Goal: Use online tool/utility: Utilize a website feature to perform a specific function

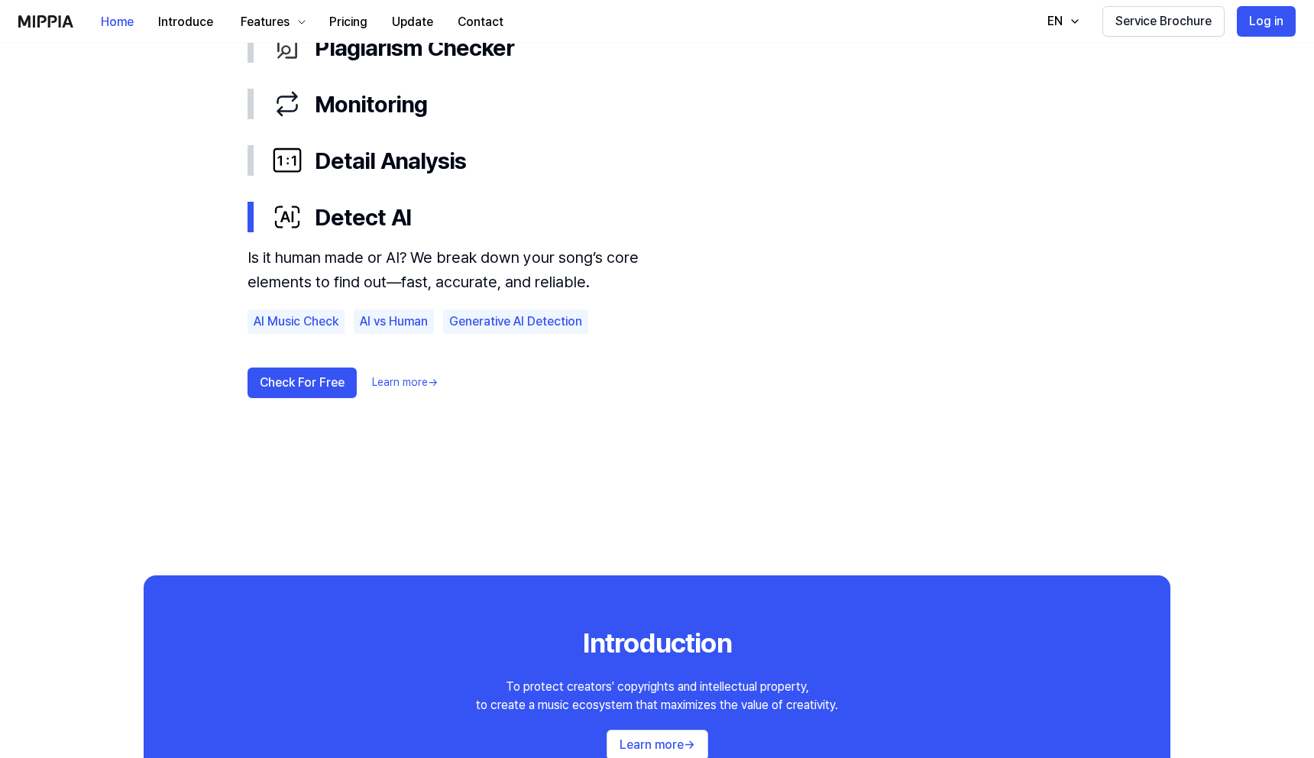
scroll to position [934, 0]
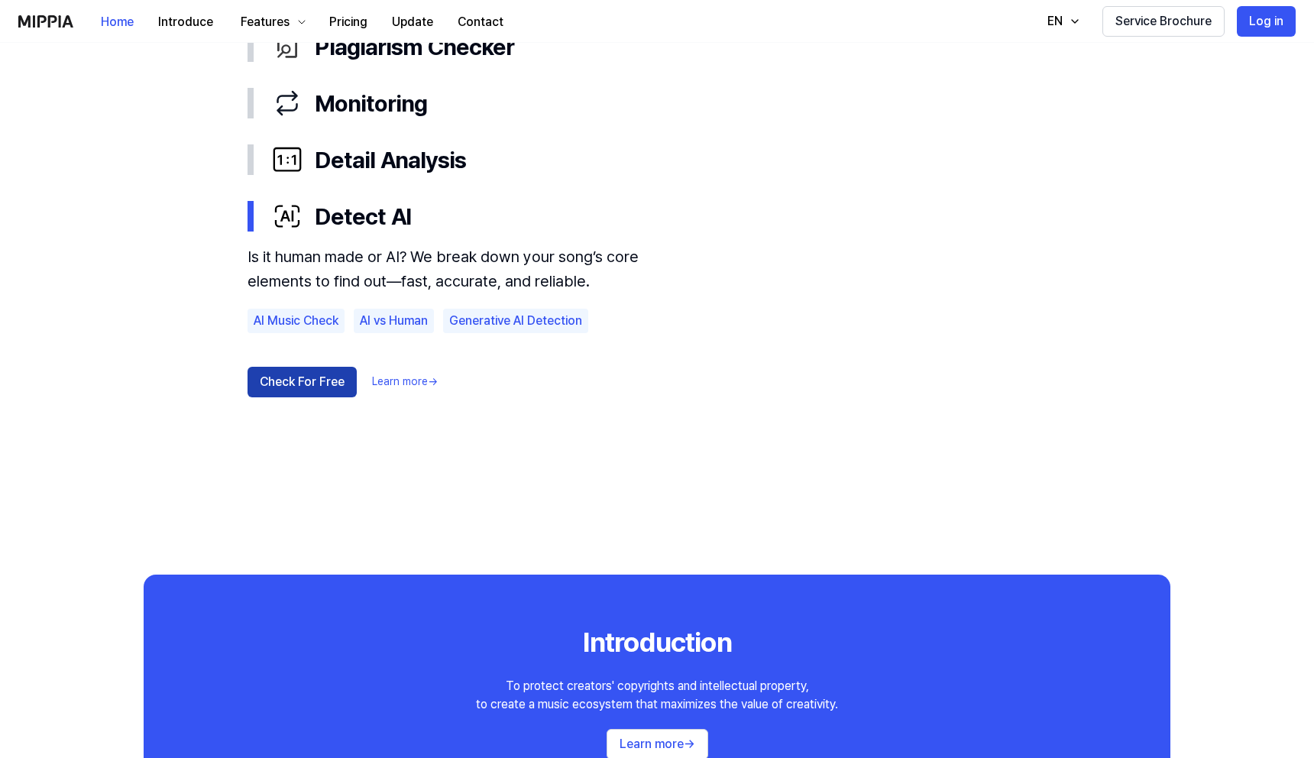
click at [329, 375] on button "Check For Free" at bounding box center [302, 382] width 109 height 31
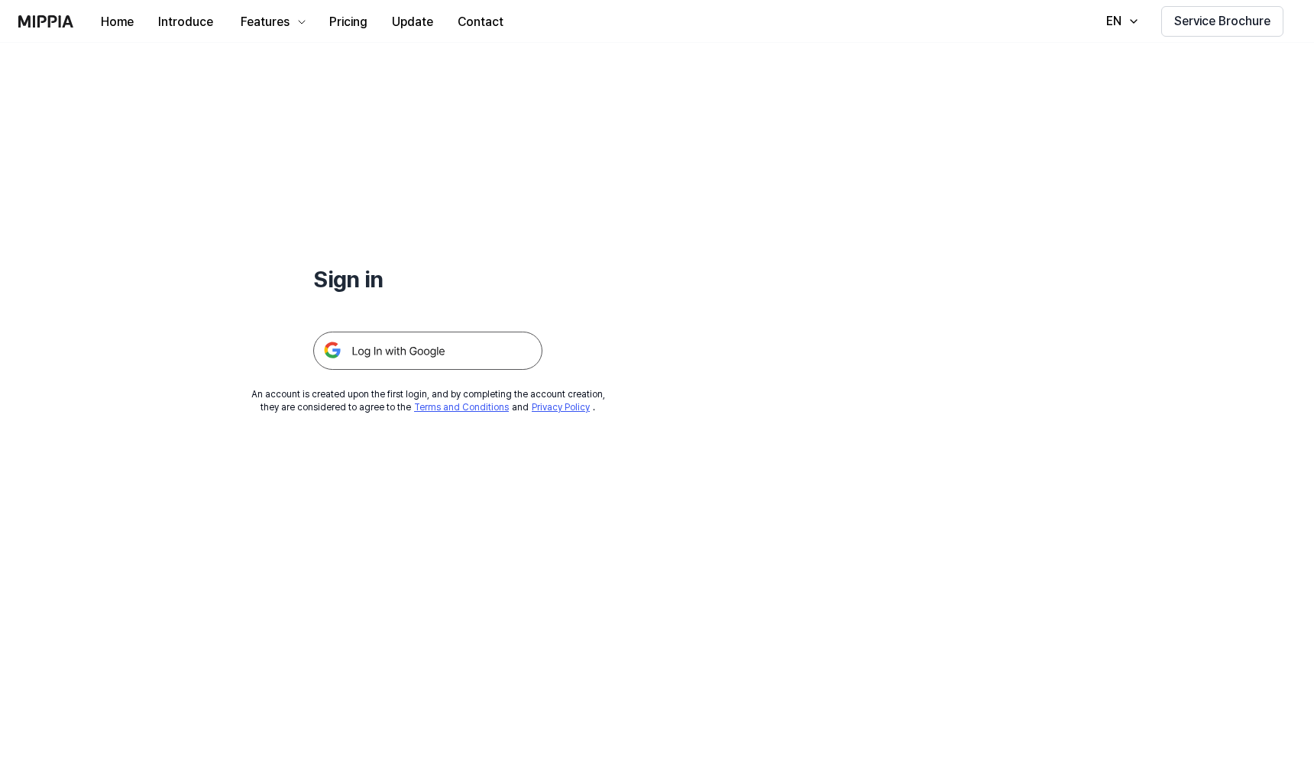
click at [378, 355] on img at bounding box center [427, 351] width 229 height 38
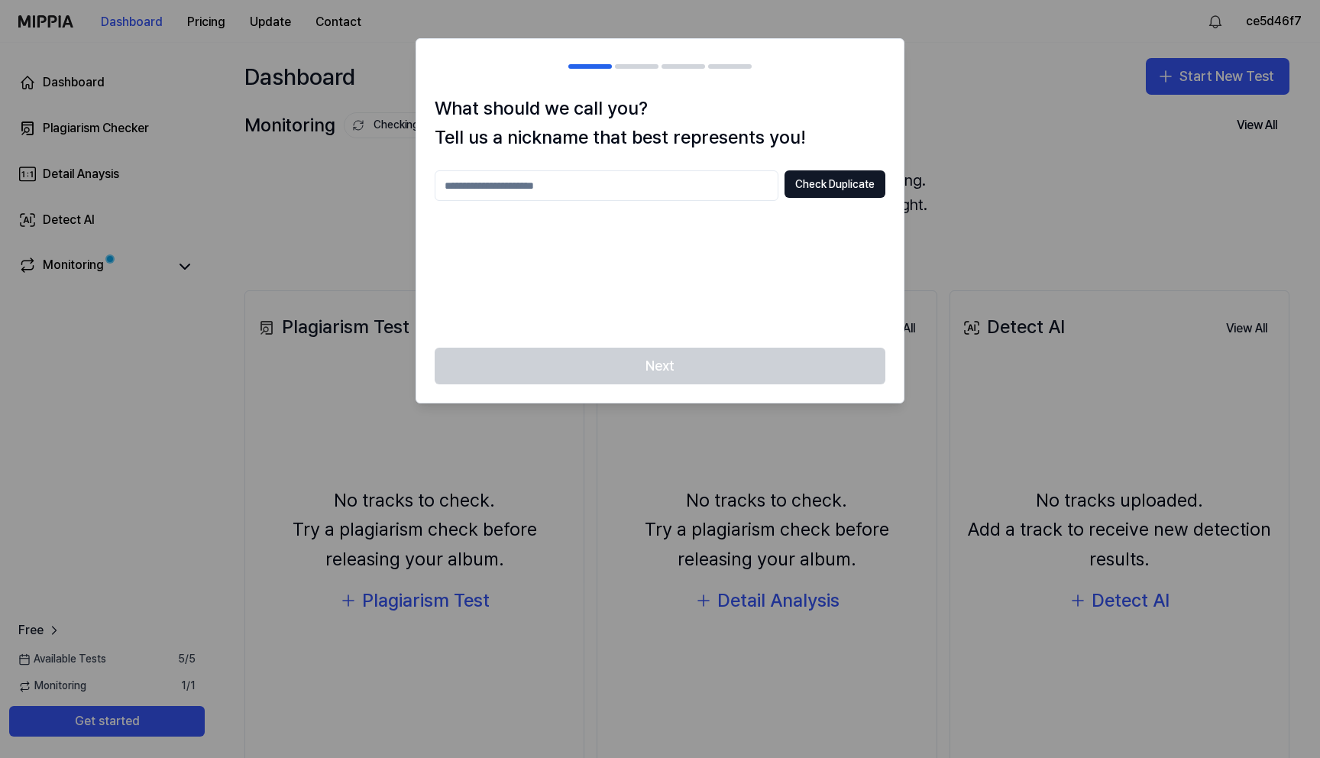
click at [772, 373] on div "Next" at bounding box center [659, 375] width 487 height 55
click at [662, 194] on input "text" at bounding box center [607, 185] width 344 height 31
type input "*********"
click at [901, 195] on div "What should we call you? Tell us a nickname that best represents you! *********…" at bounding box center [659, 221] width 487 height 254
click at [877, 195] on button "Check Duplicate" at bounding box center [835, 184] width 101 height 28
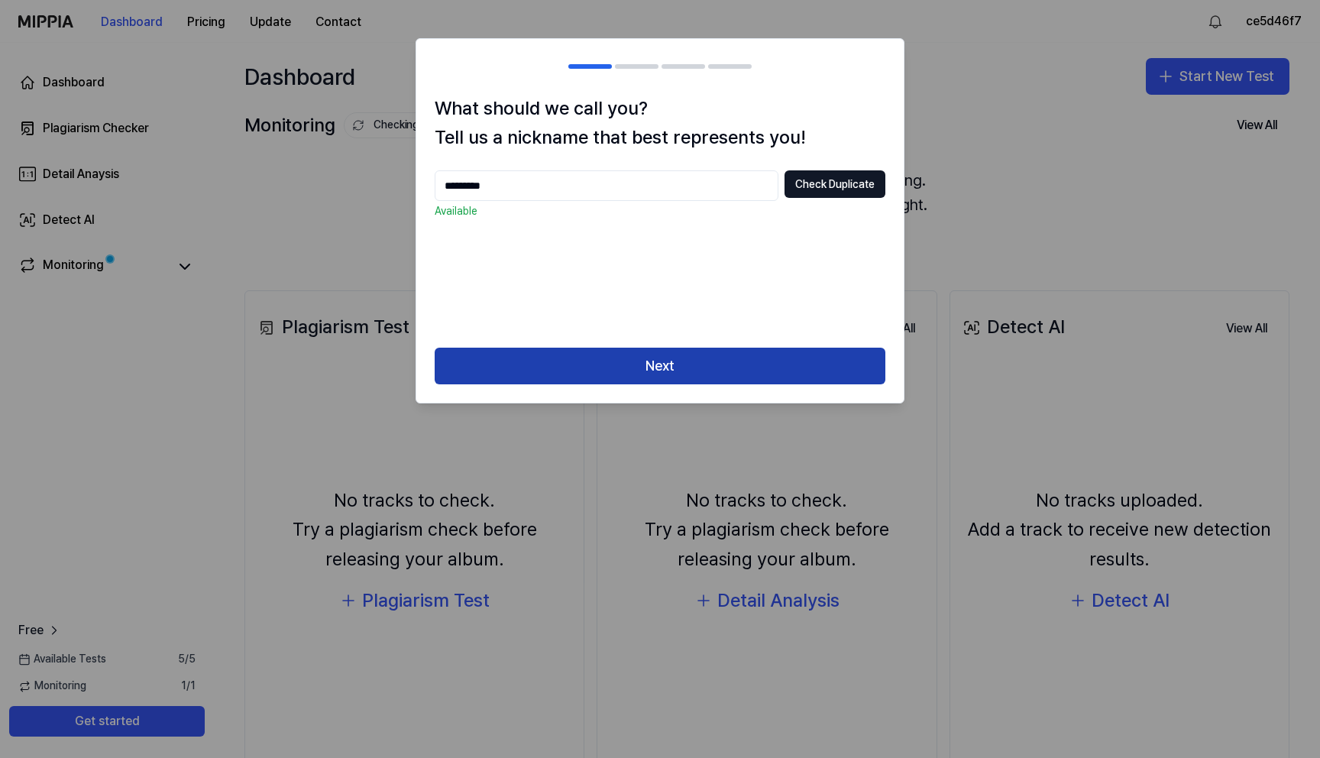
click at [636, 364] on button "Next" at bounding box center [660, 366] width 451 height 37
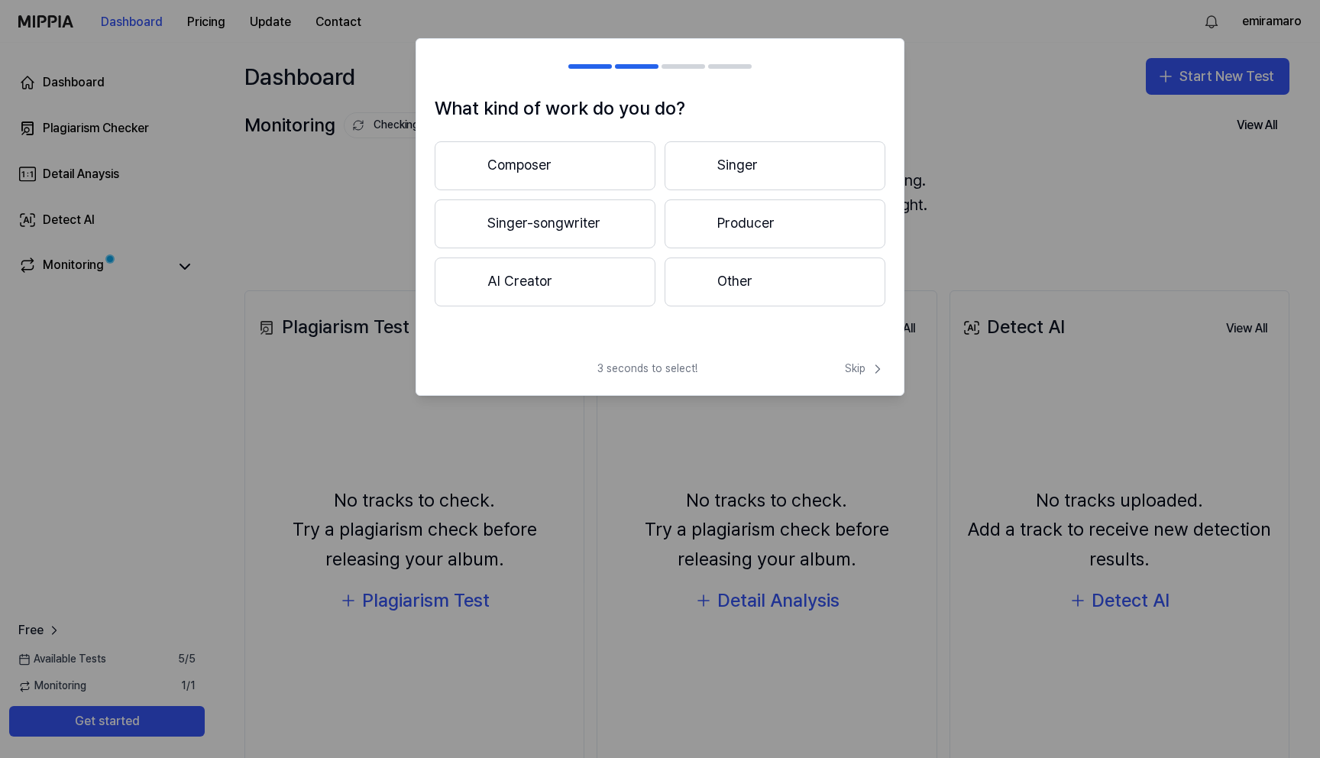
click at [713, 229] on button "Producer" at bounding box center [775, 223] width 221 height 49
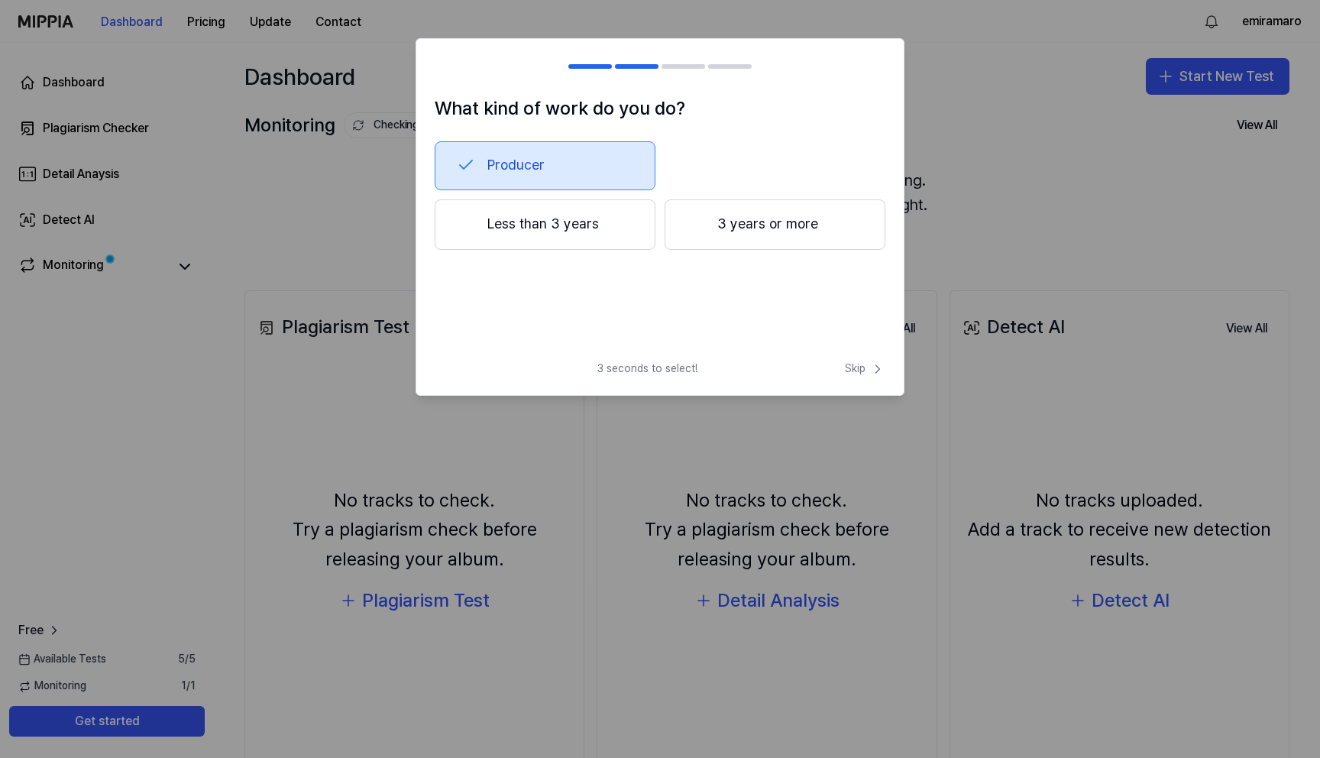
click at [710, 229] on button "3 years or more" at bounding box center [775, 224] width 221 height 50
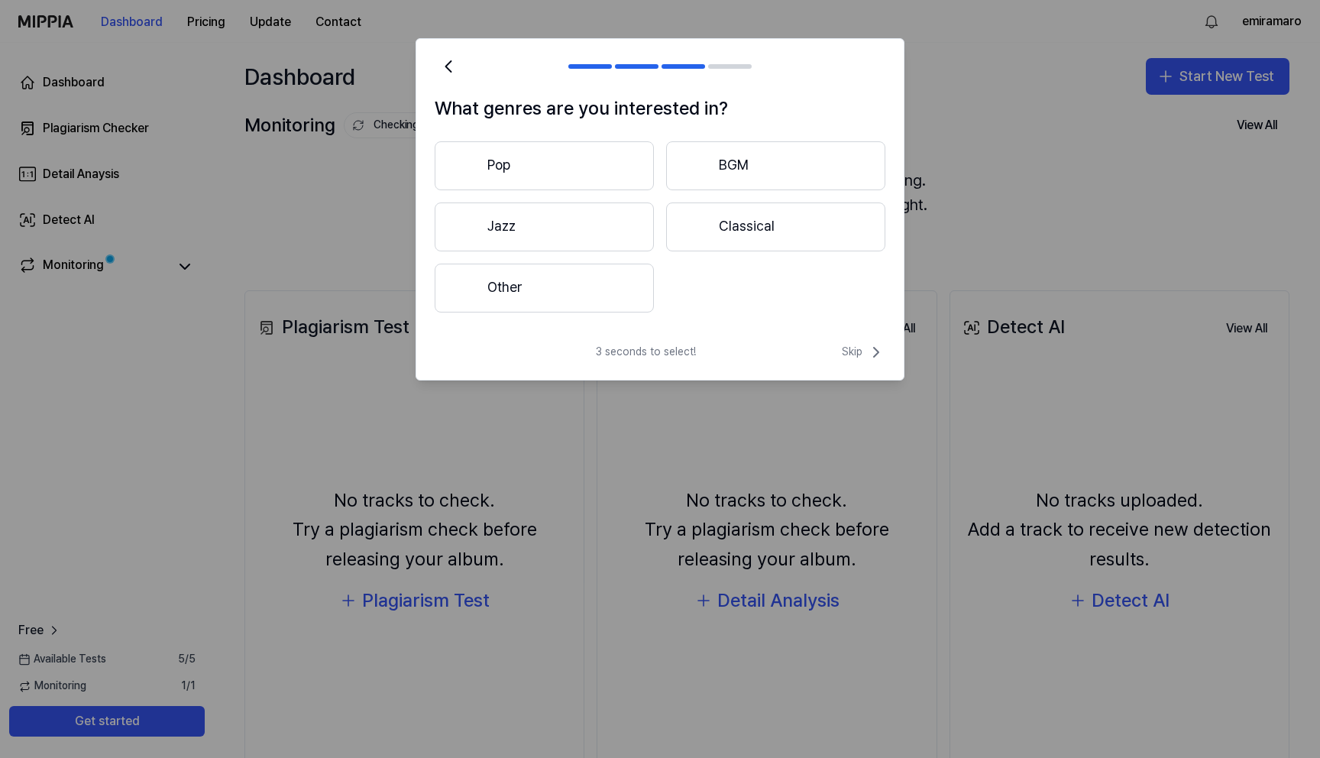
click at [834, 350] on div "3 seconds to select! Skip" at bounding box center [659, 361] width 487 height 37
click at [843, 350] on span "Skip" at bounding box center [864, 352] width 44 height 18
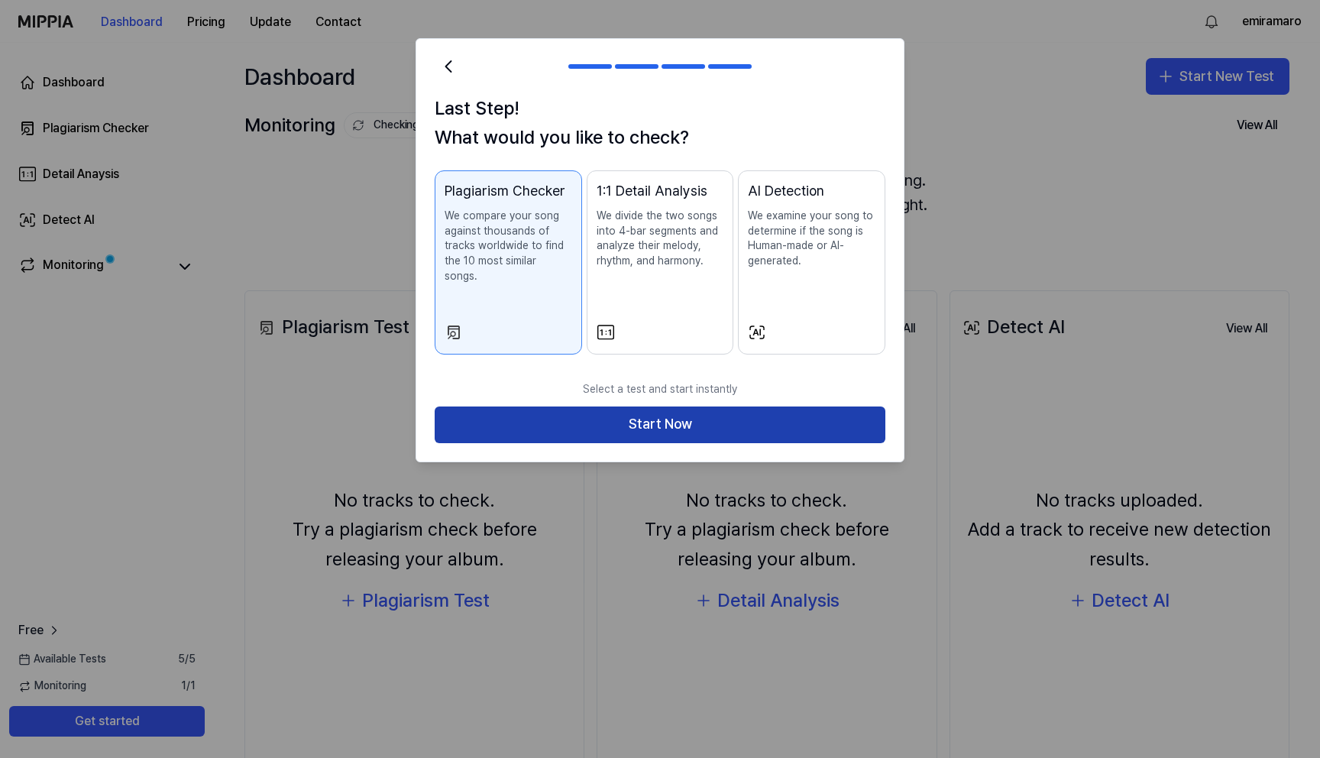
click at [620, 416] on button "Start Now" at bounding box center [660, 424] width 451 height 37
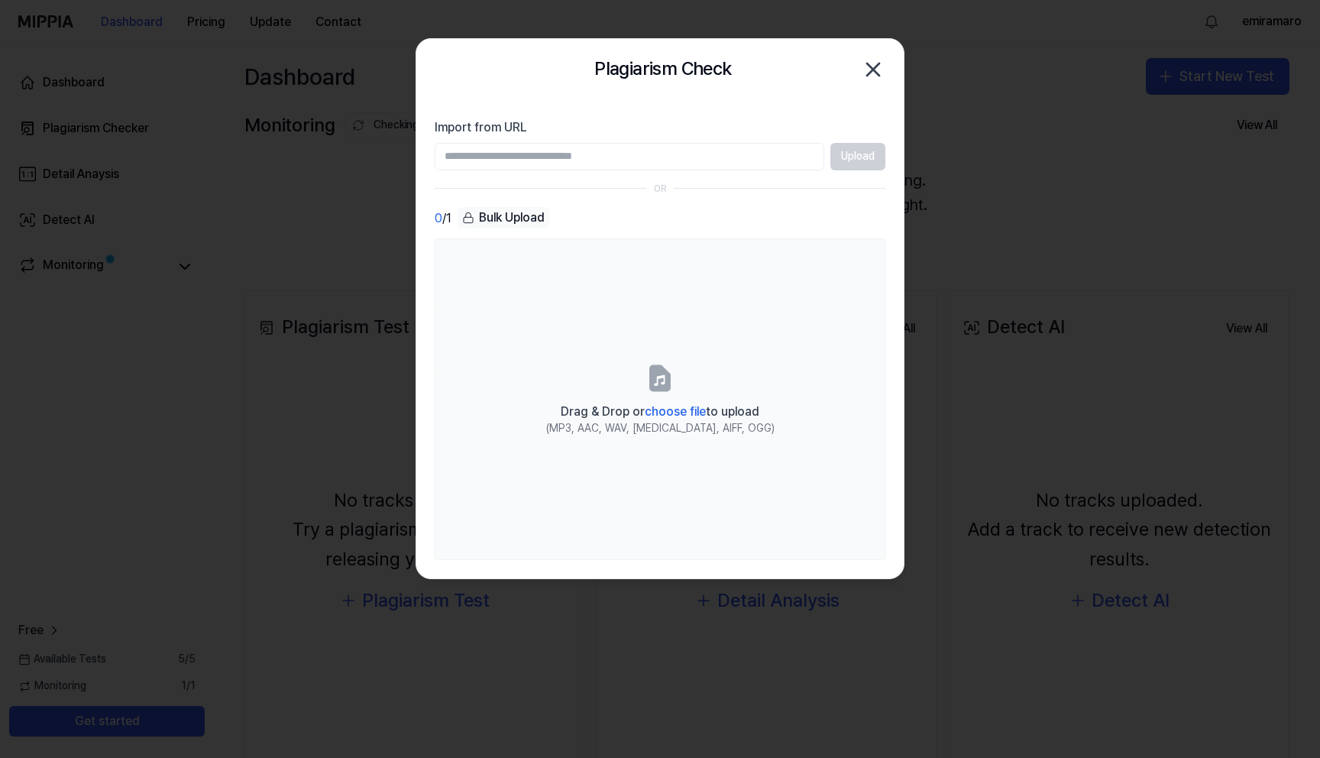
click at [874, 65] on icon "button" at bounding box center [873, 69] width 24 height 24
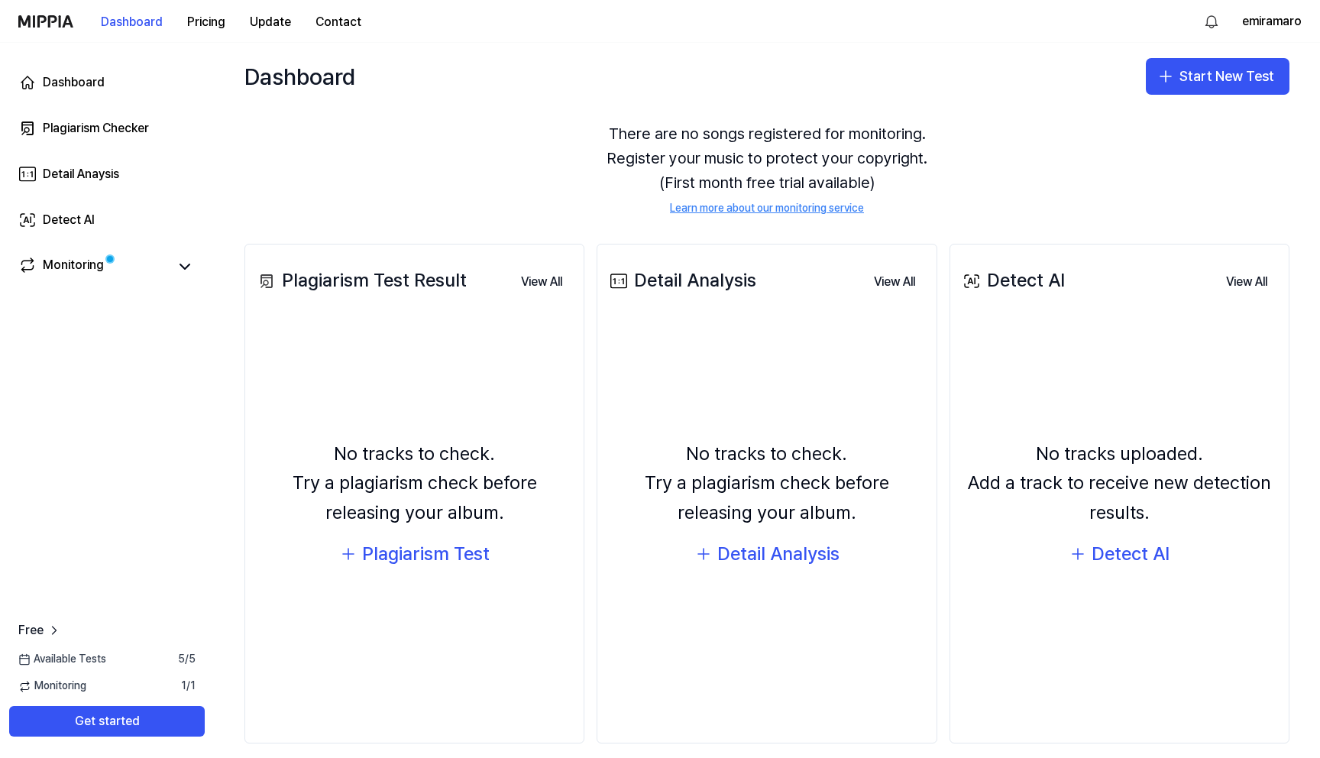
scroll to position [50, 0]
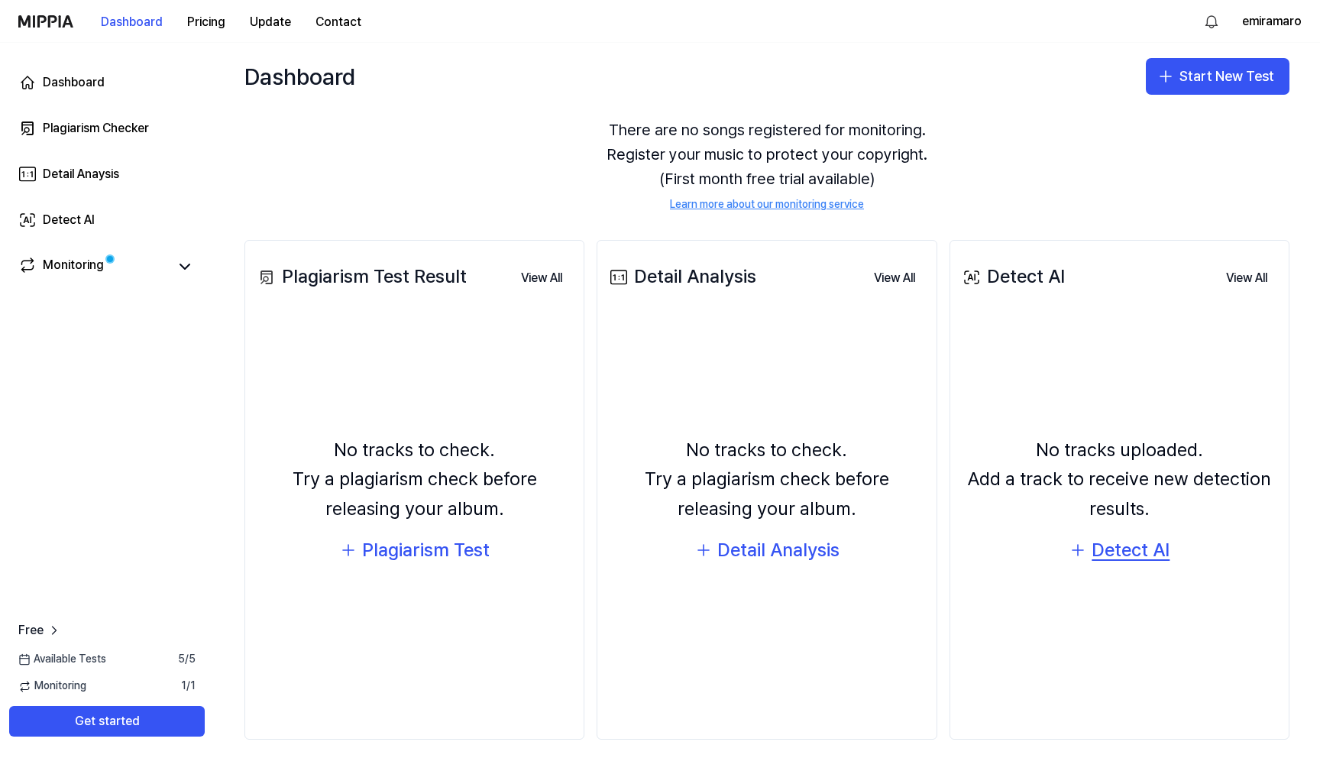
click at [1124, 539] on div "Detect AI" at bounding box center [1131, 550] width 78 height 29
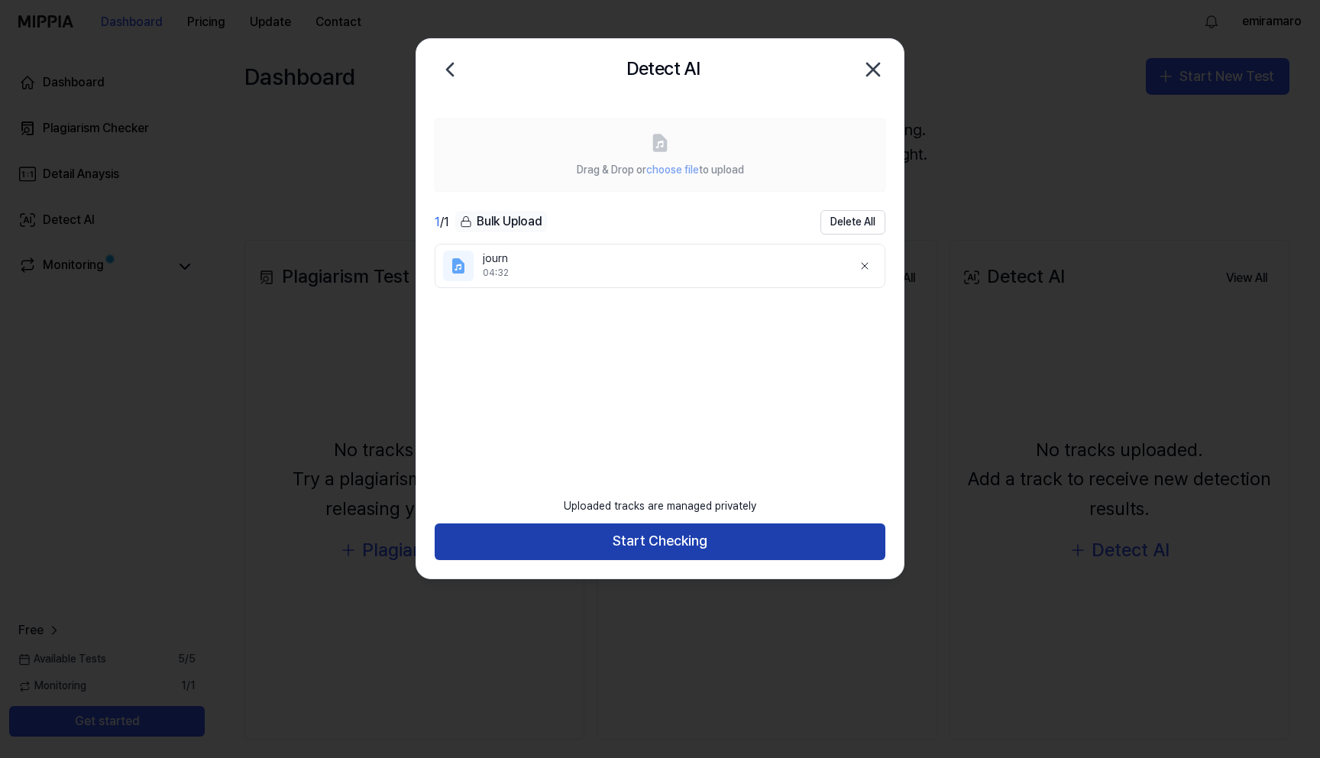
click at [654, 542] on button "Start Checking" at bounding box center [660, 541] width 451 height 37
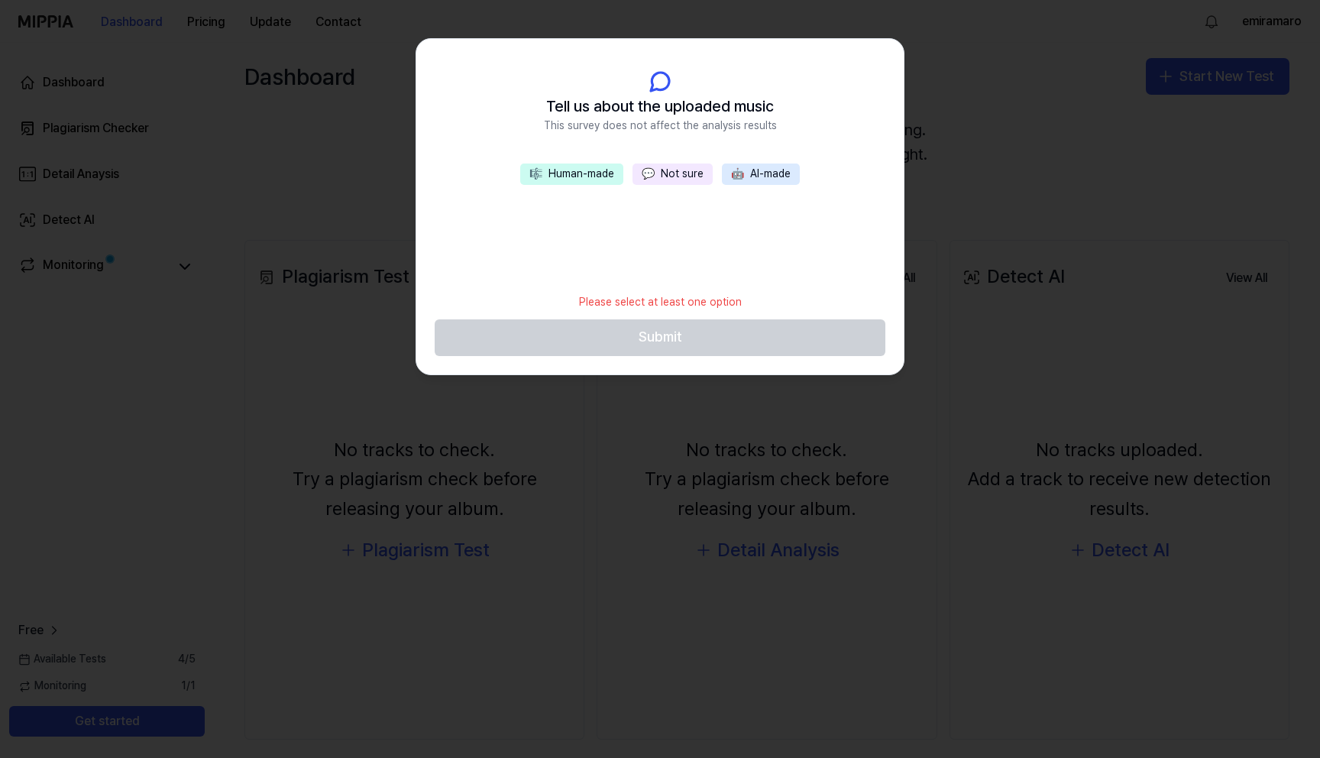
click at [672, 167] on button "💬 Not sure" at bounding box center [673, 173] width 80 height 21
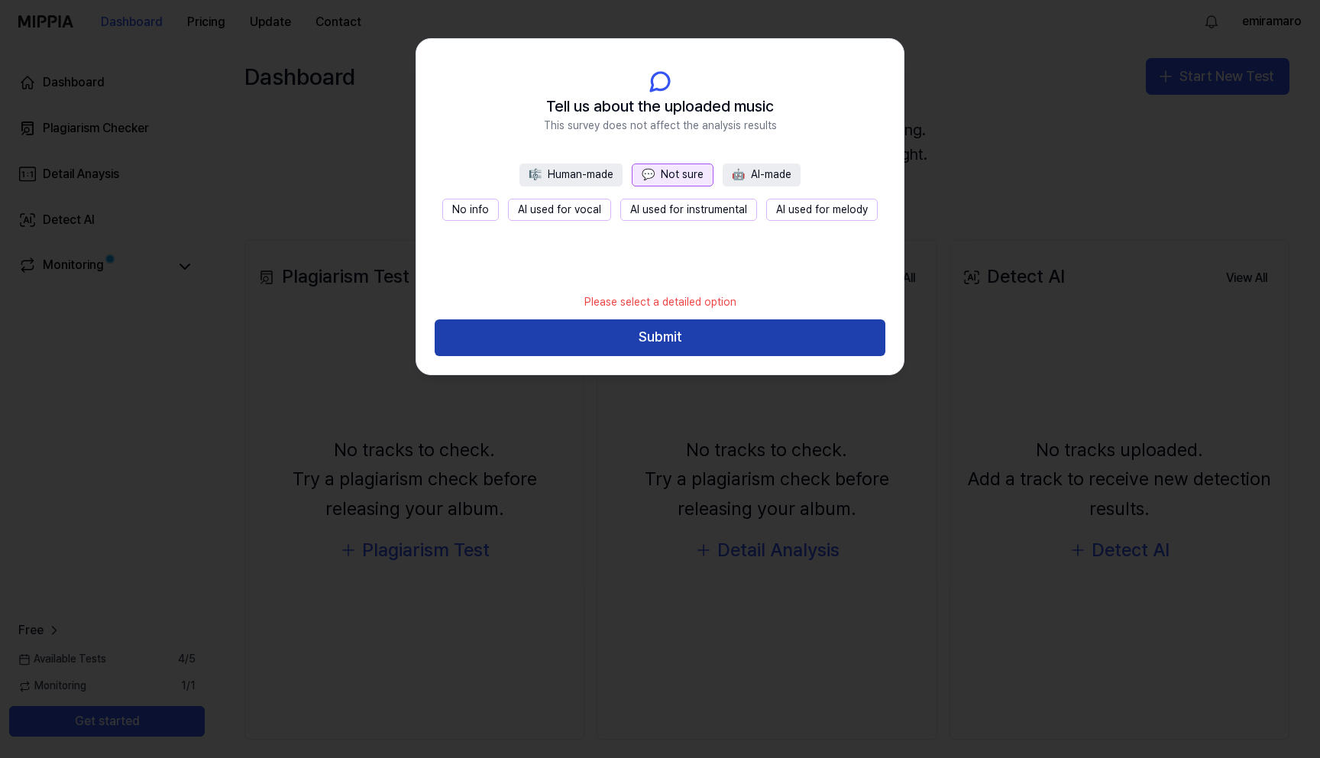
click at [648, 338] on button "Submit" at bounding box center [660, 337] width 451 height 37
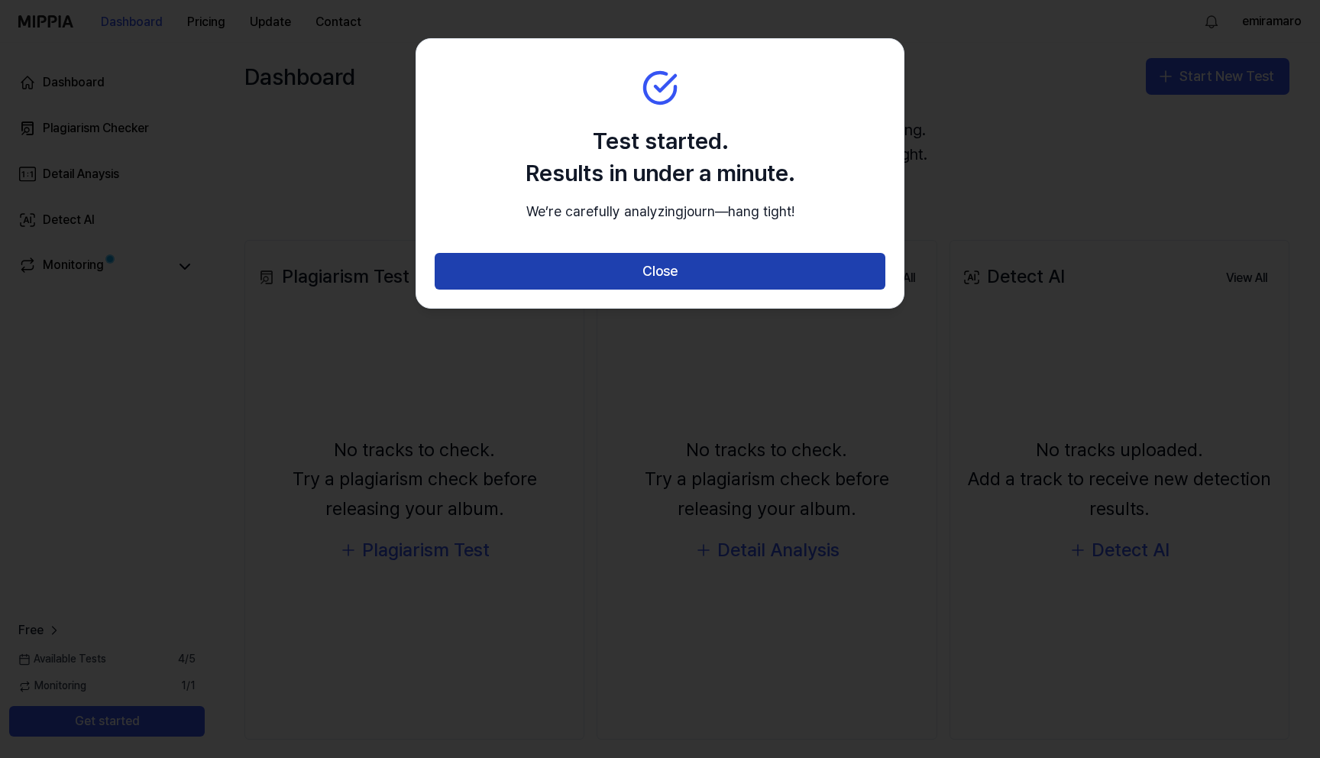
click at [662, 290] on button "Close" at bounding box center [660, 271] width 451 height 37
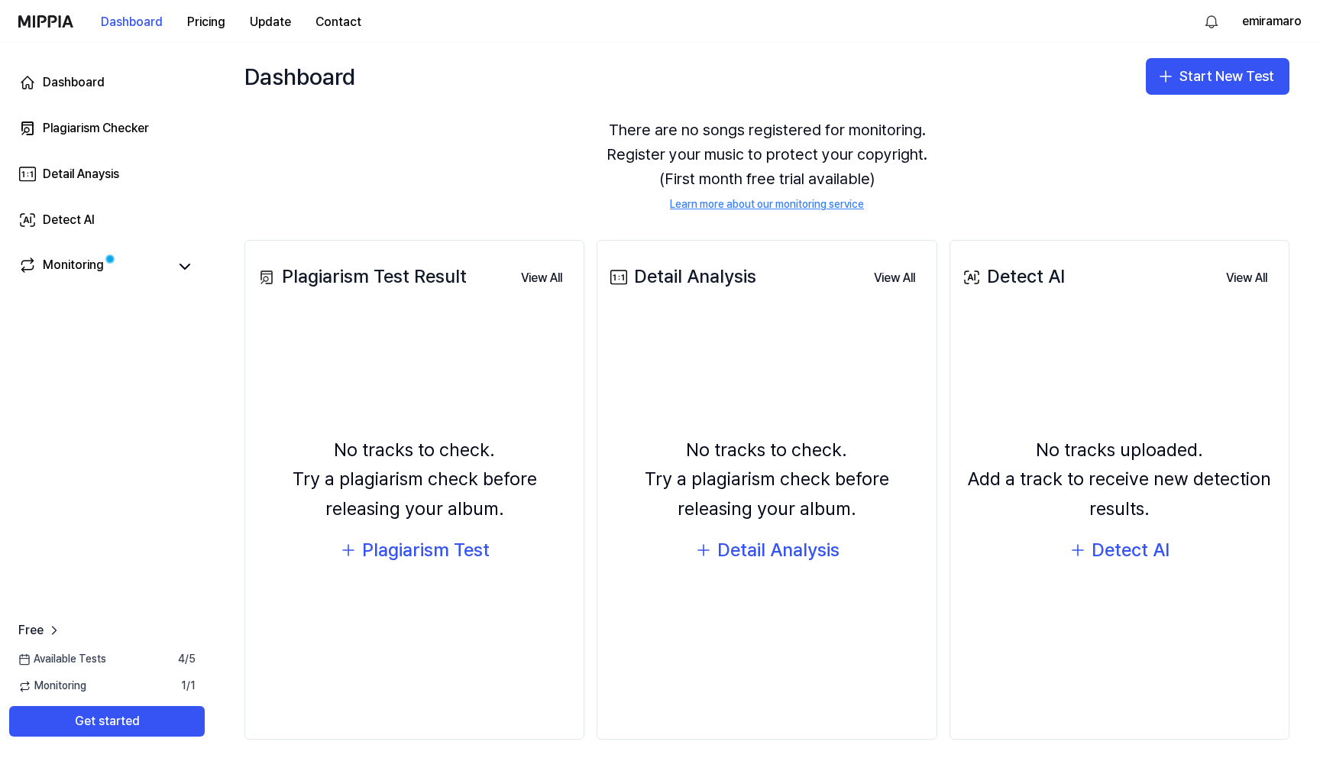
scroll to position [31, 0]
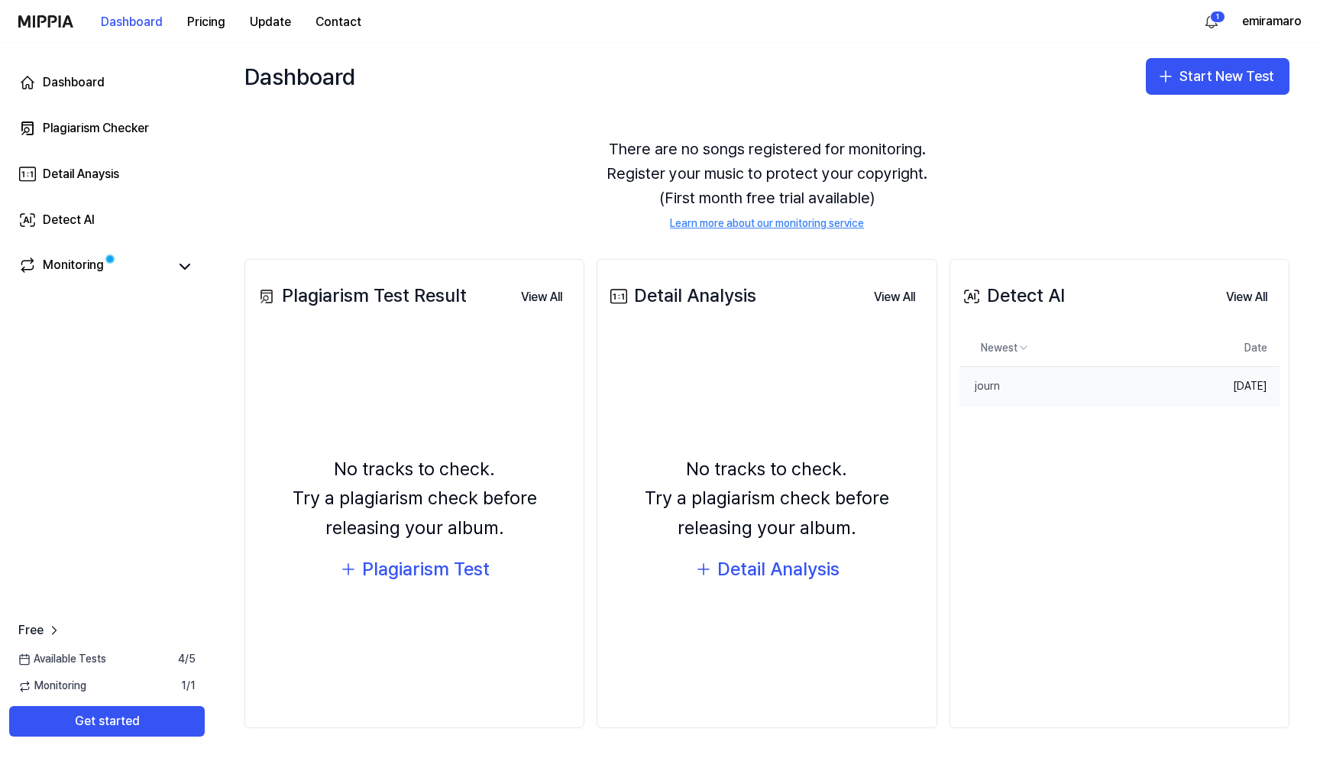
click at [1199, 378] on td "[DATE]" at bounding box center [1235, 387] width 89 height 40
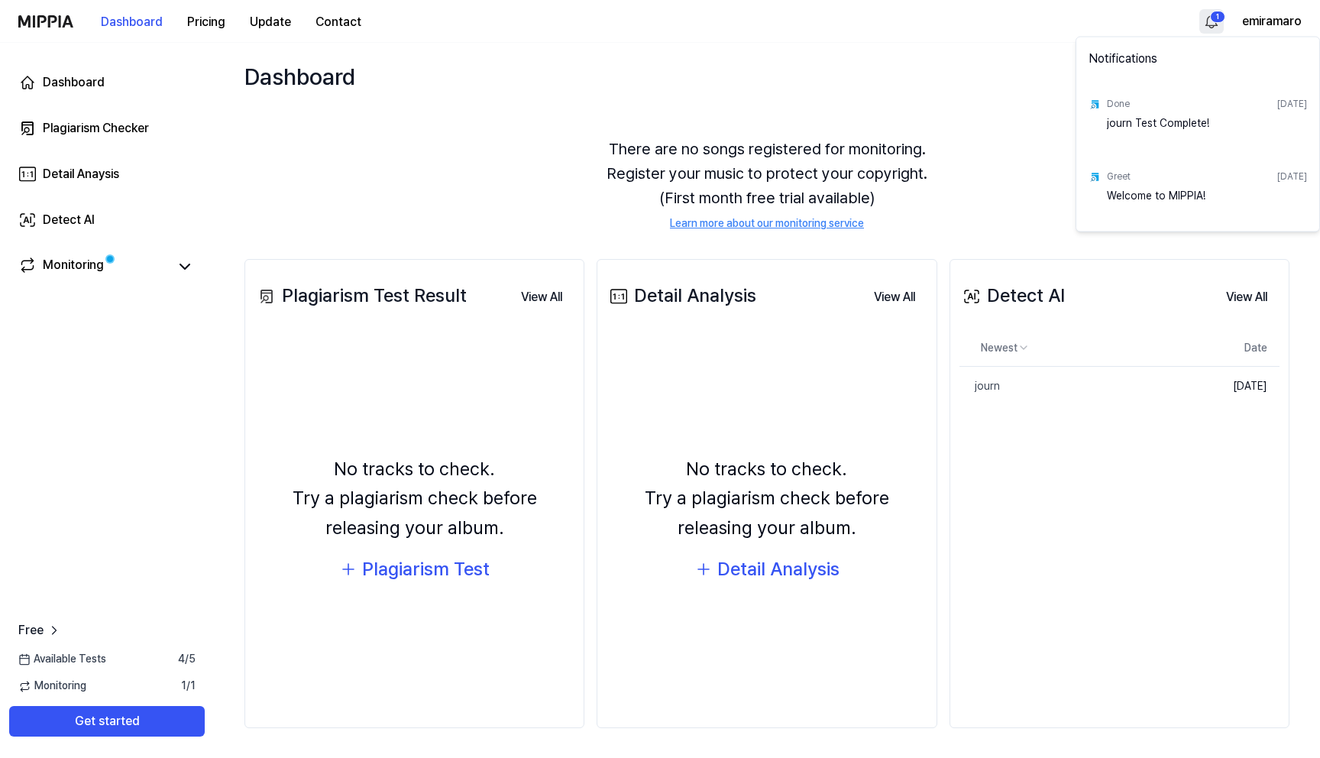
click at [1215, 13] on html "Dashboard Pricing Update Contact 1 emiramaro Dashboard Plagiarism Checker Detai…" at bounding box center [660, 379] width 1320 height 758
click at [1126, 133] on div "journ Test Complete!" at bounding box center [1207, 130] width 200 height 31
click at [1129, 121] on div "journ Test Complete!" at bounding box center [1207, 130] width 200 height 31
click at [969, 173] on html "Dashboard Pricing Update Contact emiramaro Dashboard Plagiarism Checker Detail …" at bounding box center [660, 379] width 1320 height 758
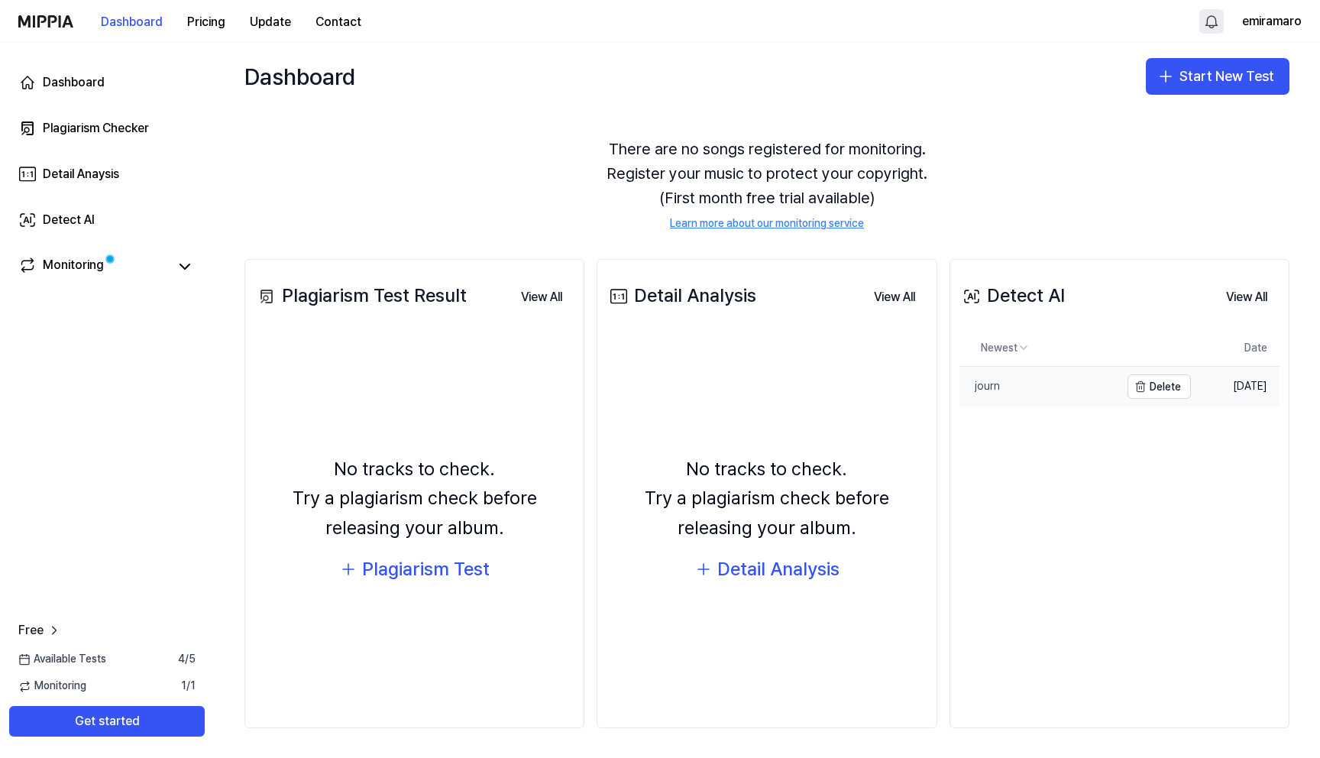
click at [982, 377] on link "journ" at bounding box center [1040, 387] width 160 height 40
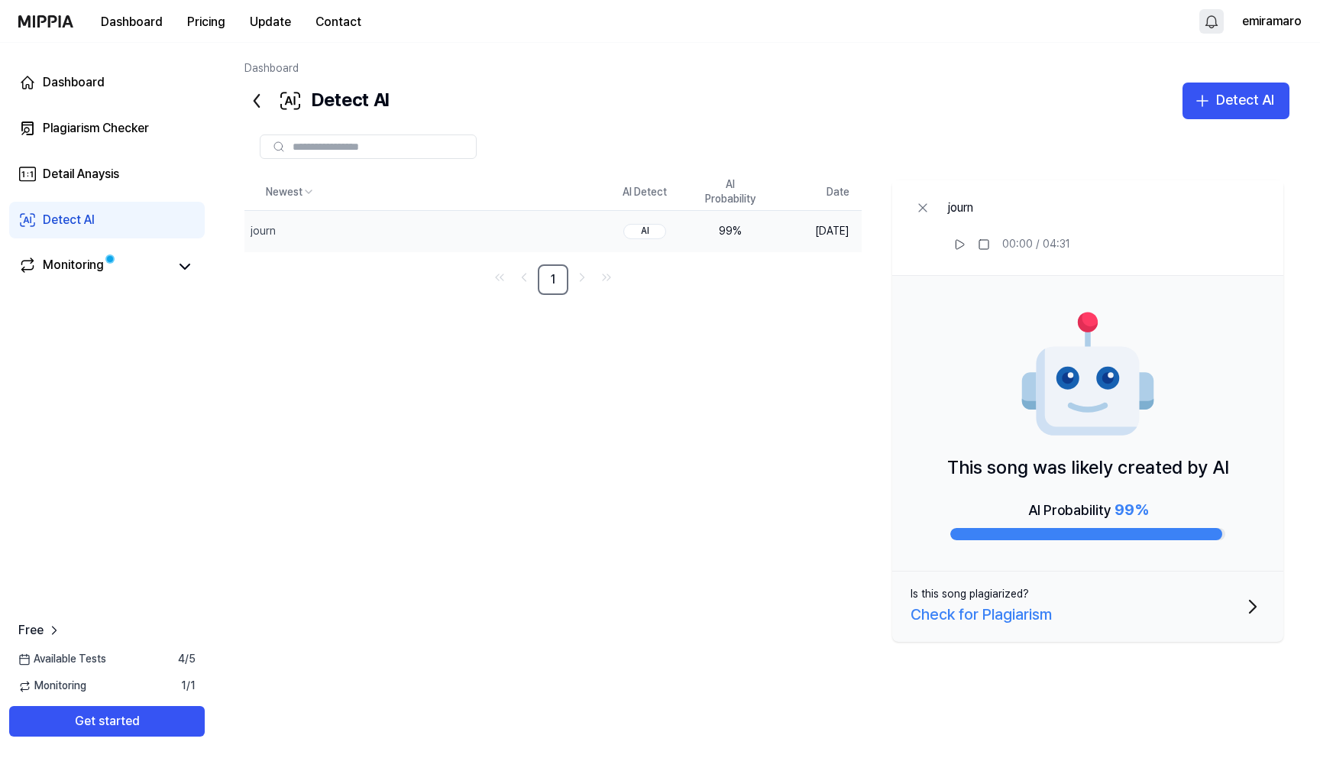
drag, startPoint x: 957, startPoint y: 468, endPoint x: 1193, endPoint y: 471, distance: 236.1
click at [1193, 471] on p "This song was likely created by AI" at bounding box center [1088, 467] width 282 height 29
click at [988, 610] on div "Check for Plagiarism" at bounding box center [981, 614] width 141 height 24
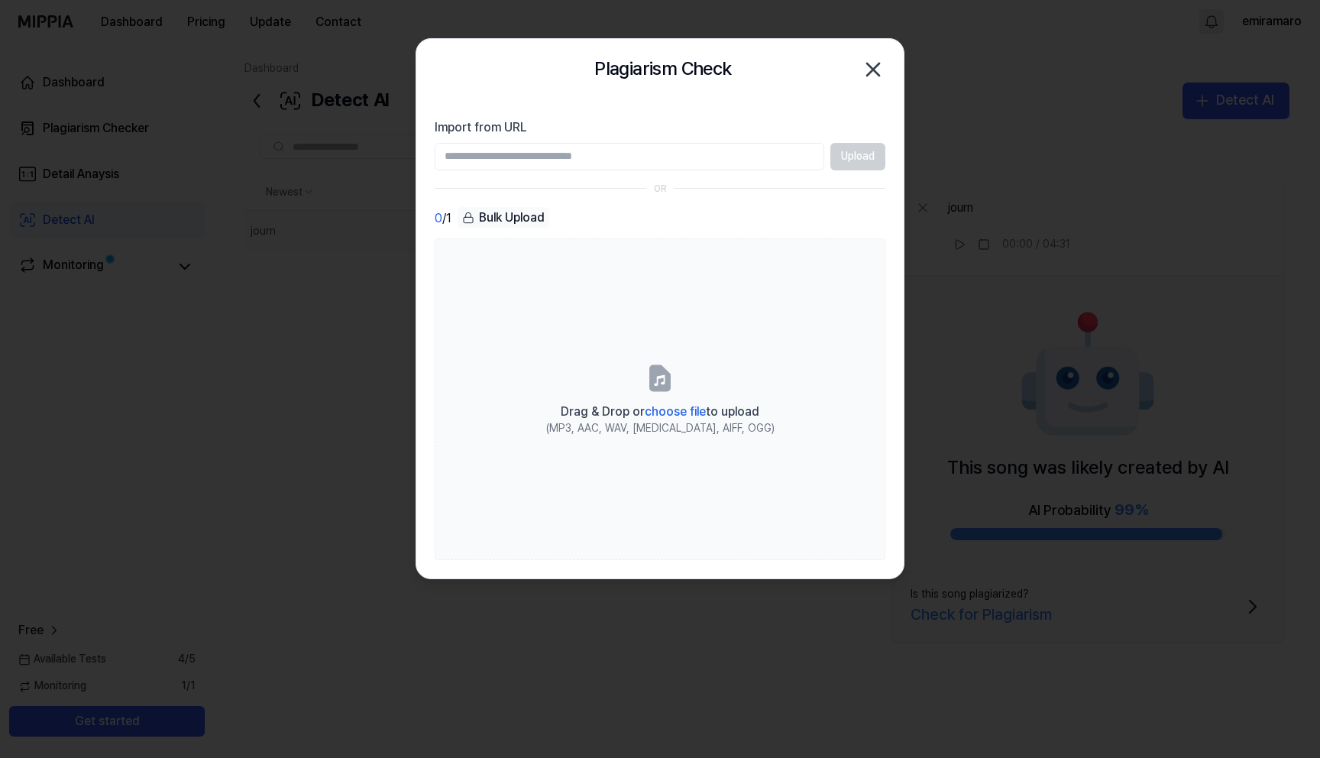
click at [524, 212] on div "Bulk Upload" at bounding box center [504, 217] width 92 height 21
click at [878, 73] on icon "button" at bounding box center [873, 69] width 12 height 12
